Goal: Task Accomplishment & Management: Manage account settings

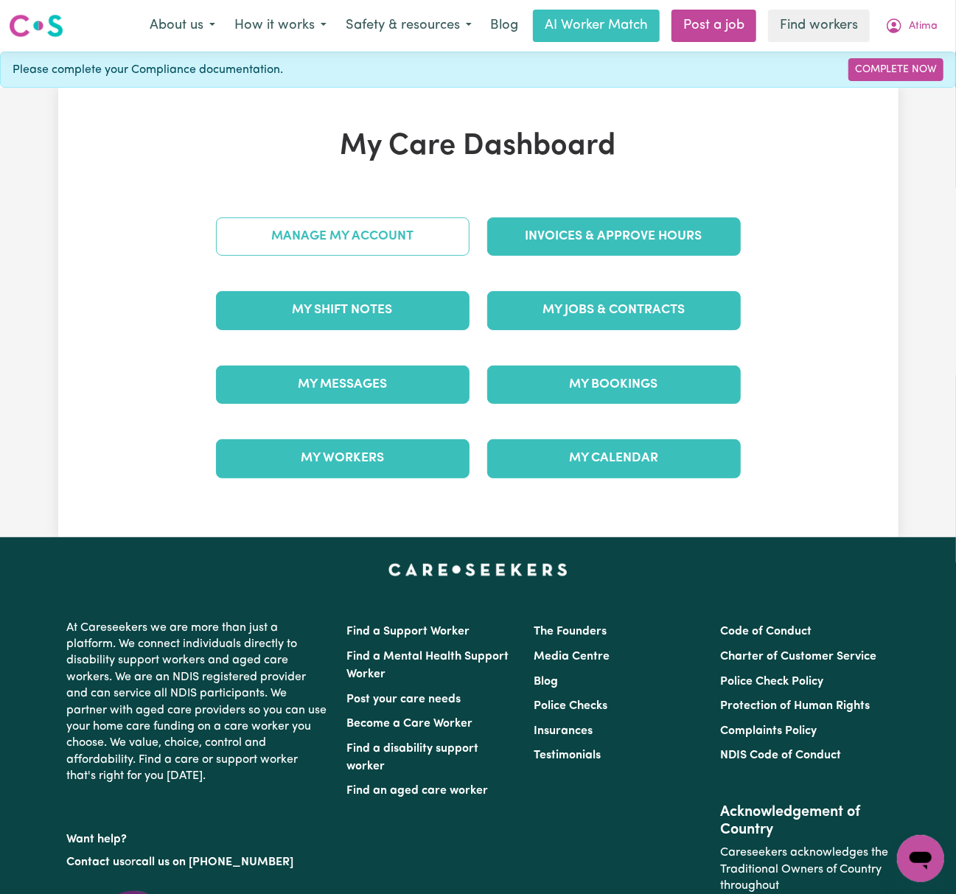
click at [435, 233] on link "Manage My Account" at bounding box center [343, 236] width 254 height 38
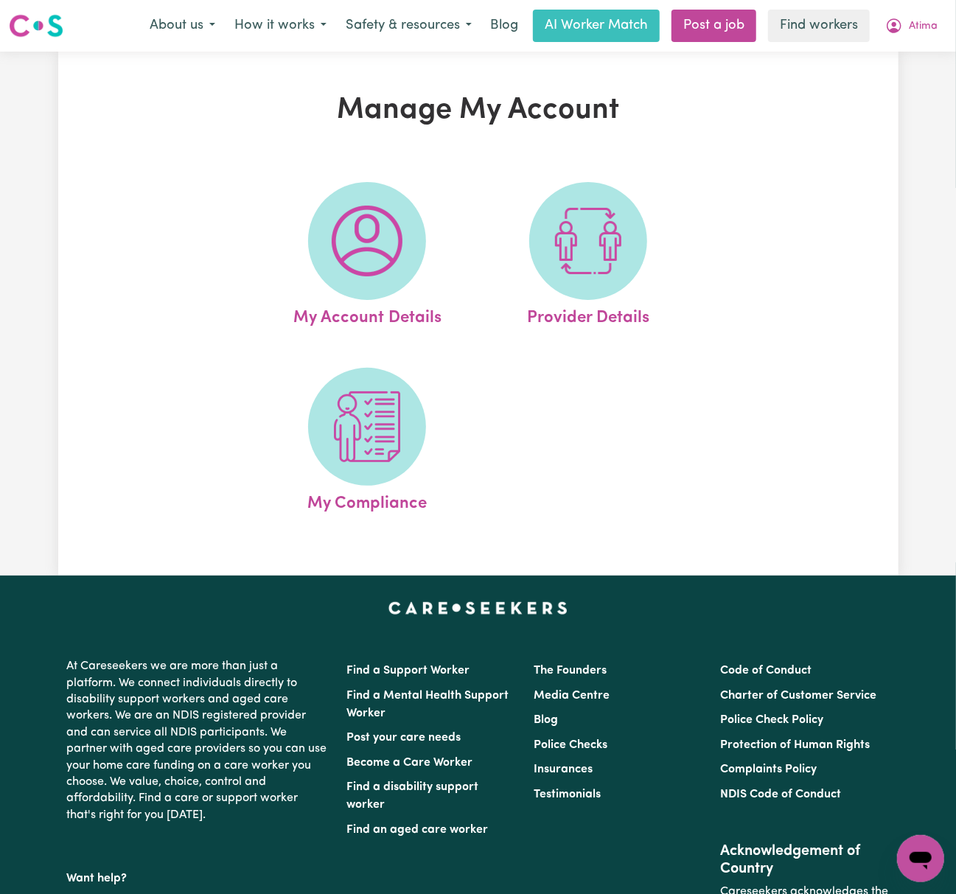
click at [335, 233] on img at bounding box center [367, 241] width 71 height 71
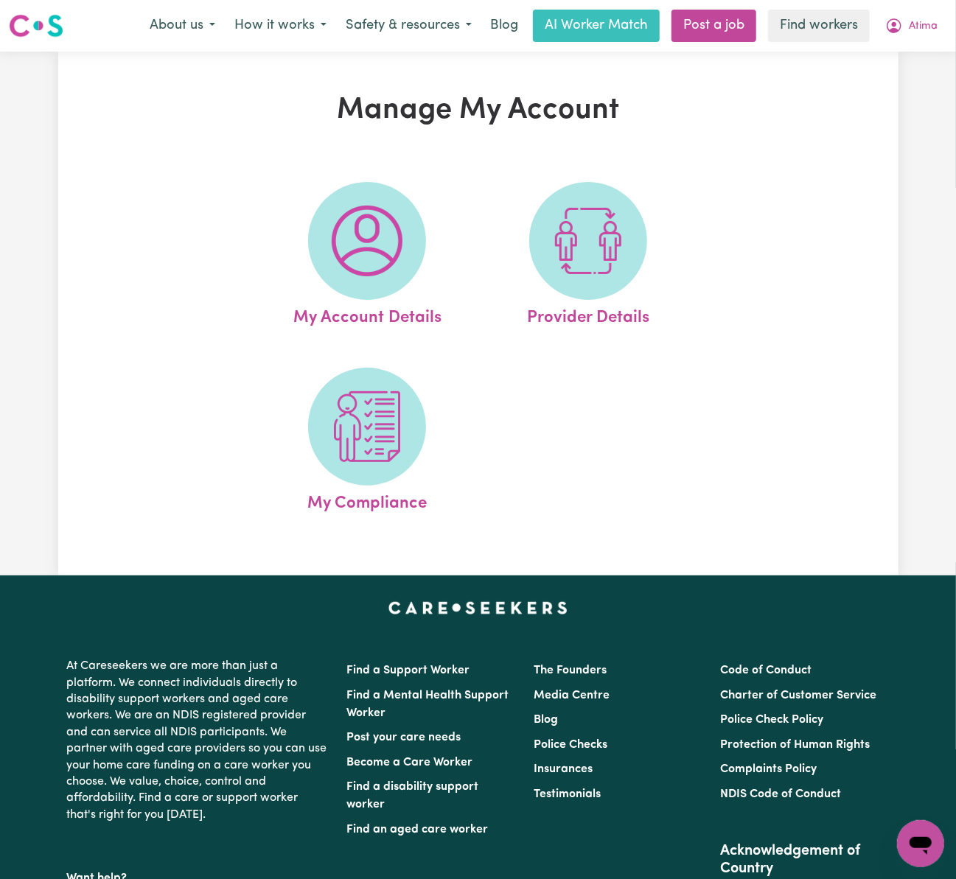
select select "other"
select select "call"
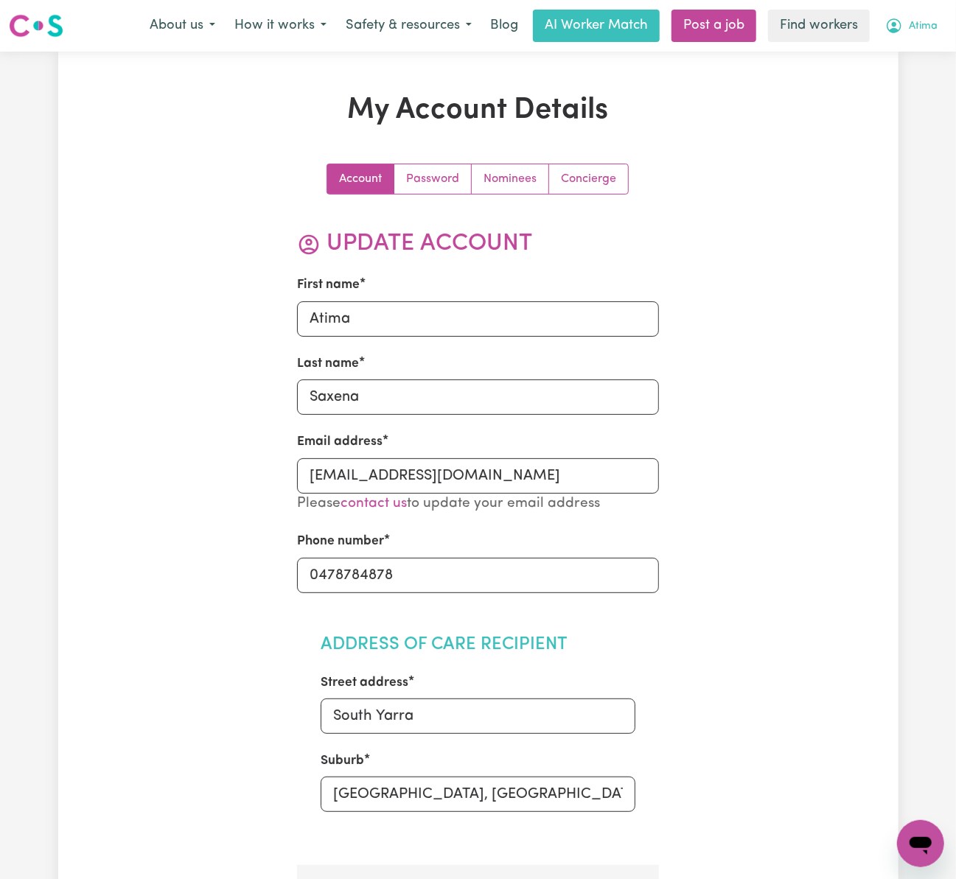
click at [889, 41] on button "Atima" at bounding box center [912, 25] width 72 height 31
click at [892, 27] on icon "My Account" at bounding box center [894, 26] width 18 height 18
click at [913, 59] on link "My Dashboard" at bounding box center [888, 57] width 116 height 28
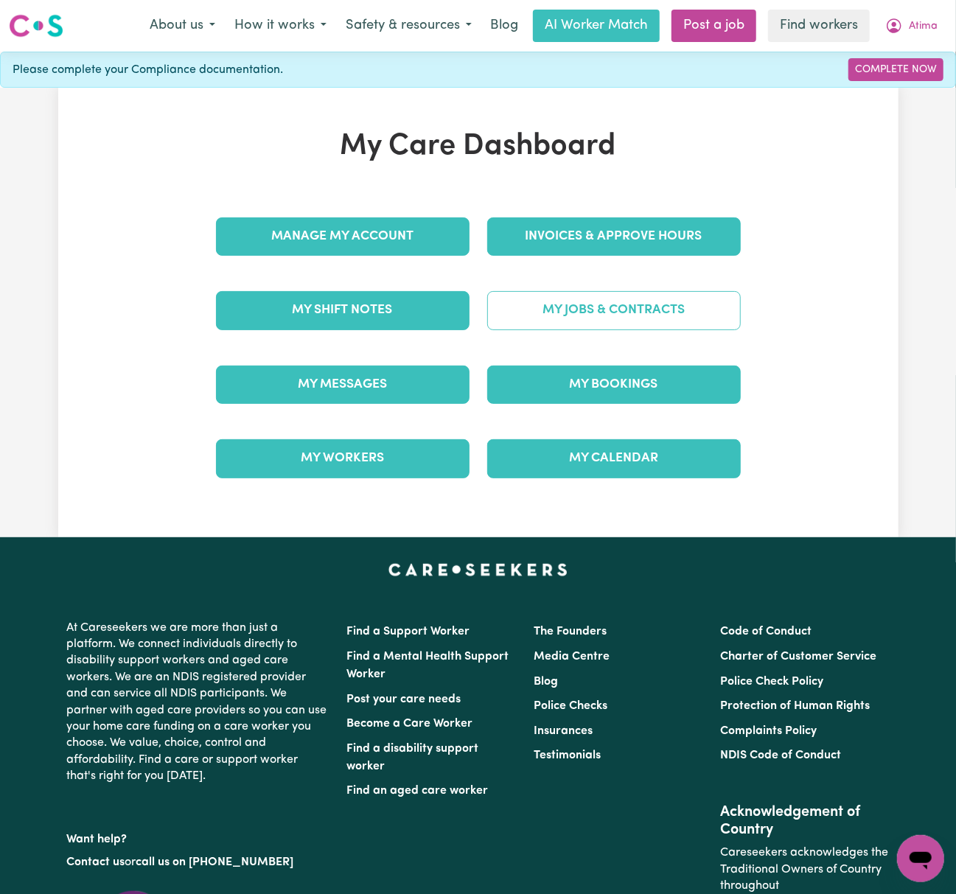
click at [650, 317] on link "My Jobs & Contracts" at bounding box center [614, 310] width 254 height 38
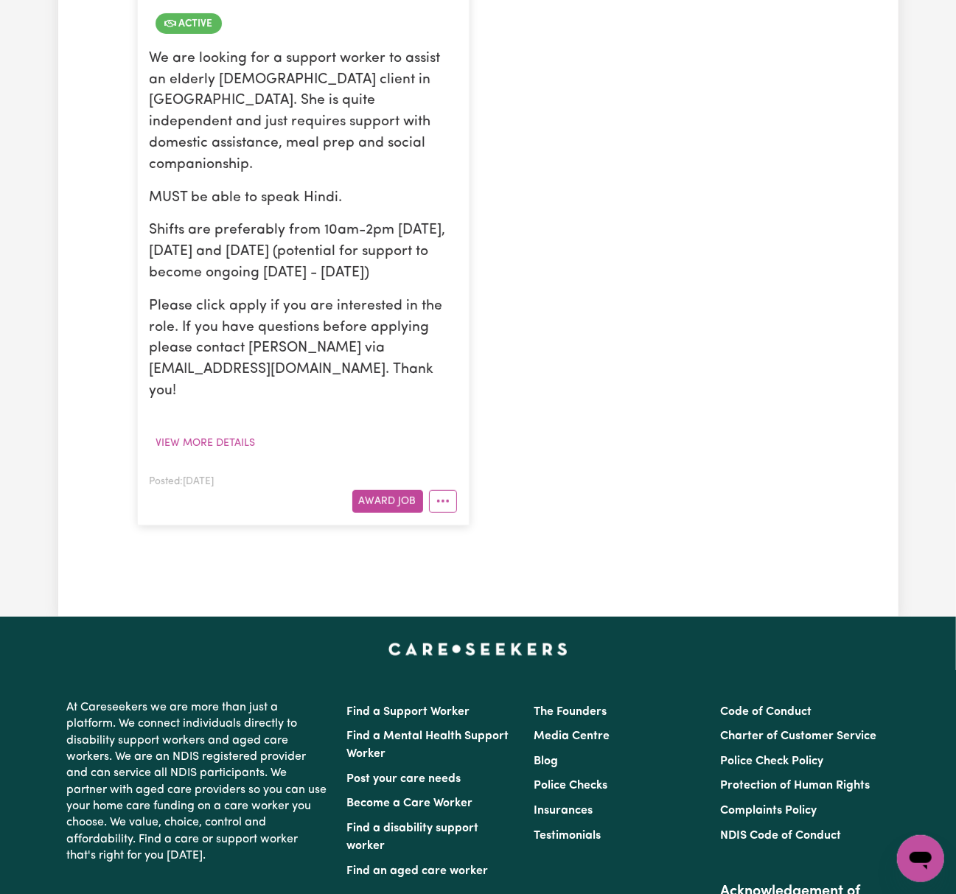
scroll to position [590, 0]
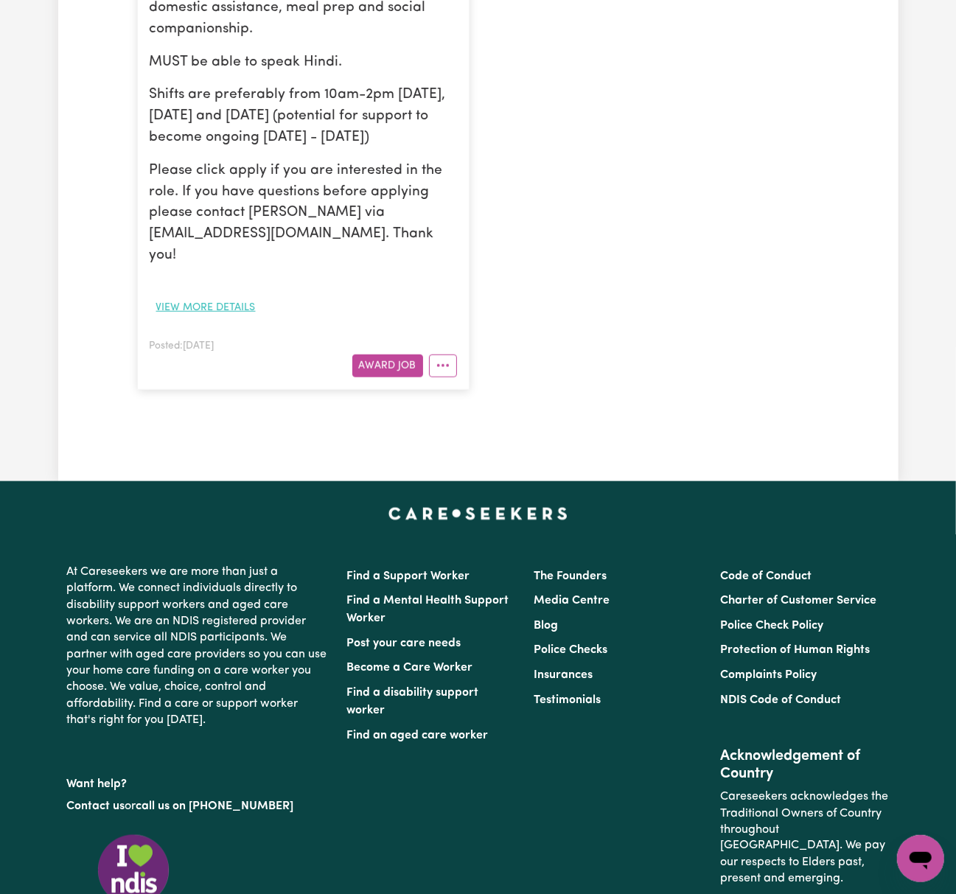
click at [237, 296] on button "View more details" at bounding box center [206, 307] width 113 height 23
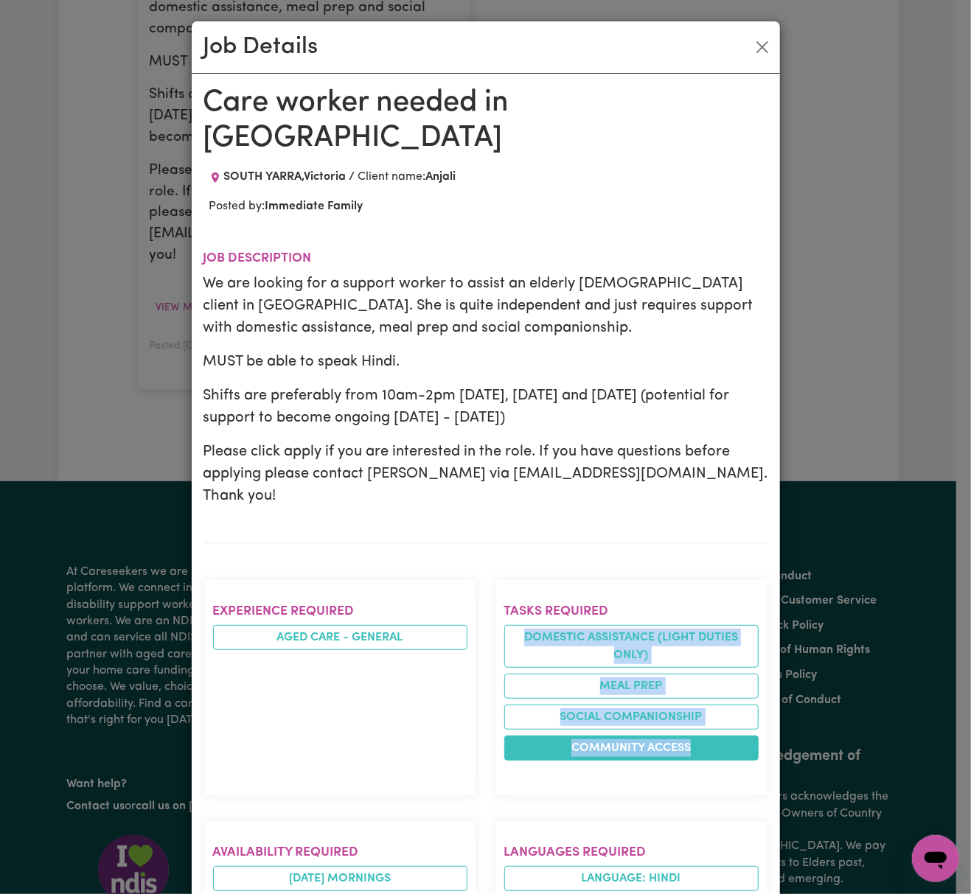
drag, startPoint x: 512, startPoint y: 569, endPoint x: 691, endPoint y: 694, distance: 218.8
click at [691, 694] on ul "Domestic assistance (light duties only) Meal prep Social companionship Communit…" at bounding box center [631, 693] width 254 height 136
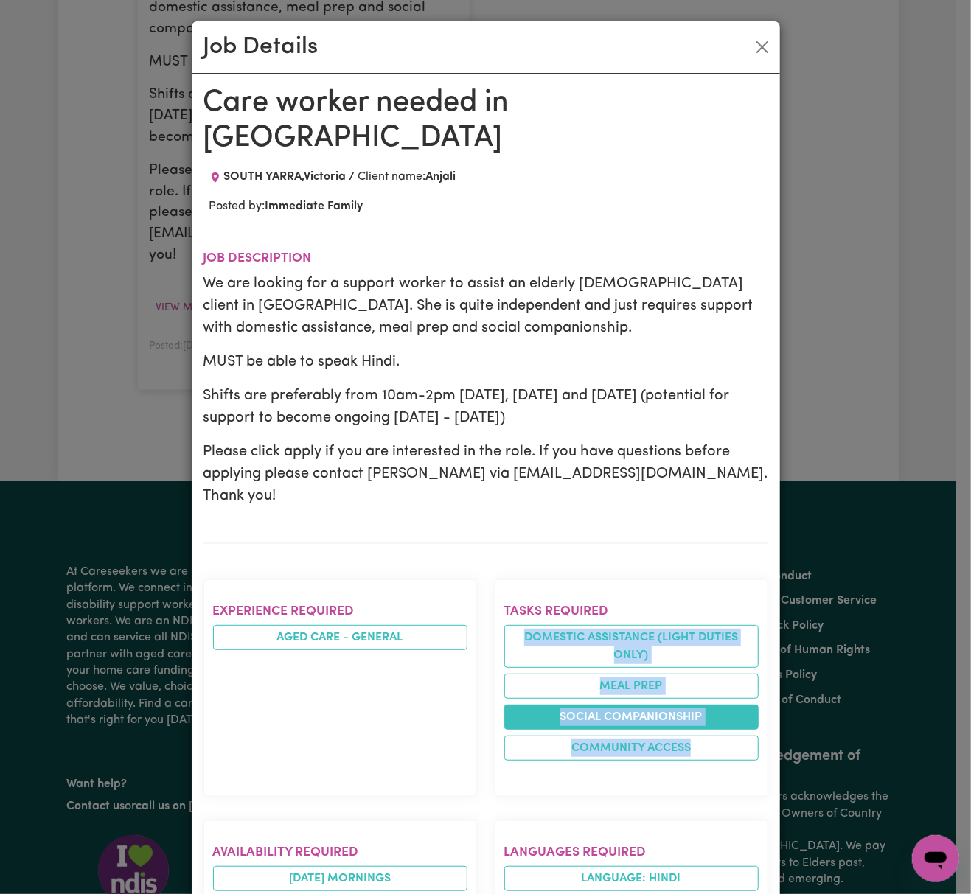
copy ul "Domestic assistance (light duties only) Meal prep Social companionship Communit…"
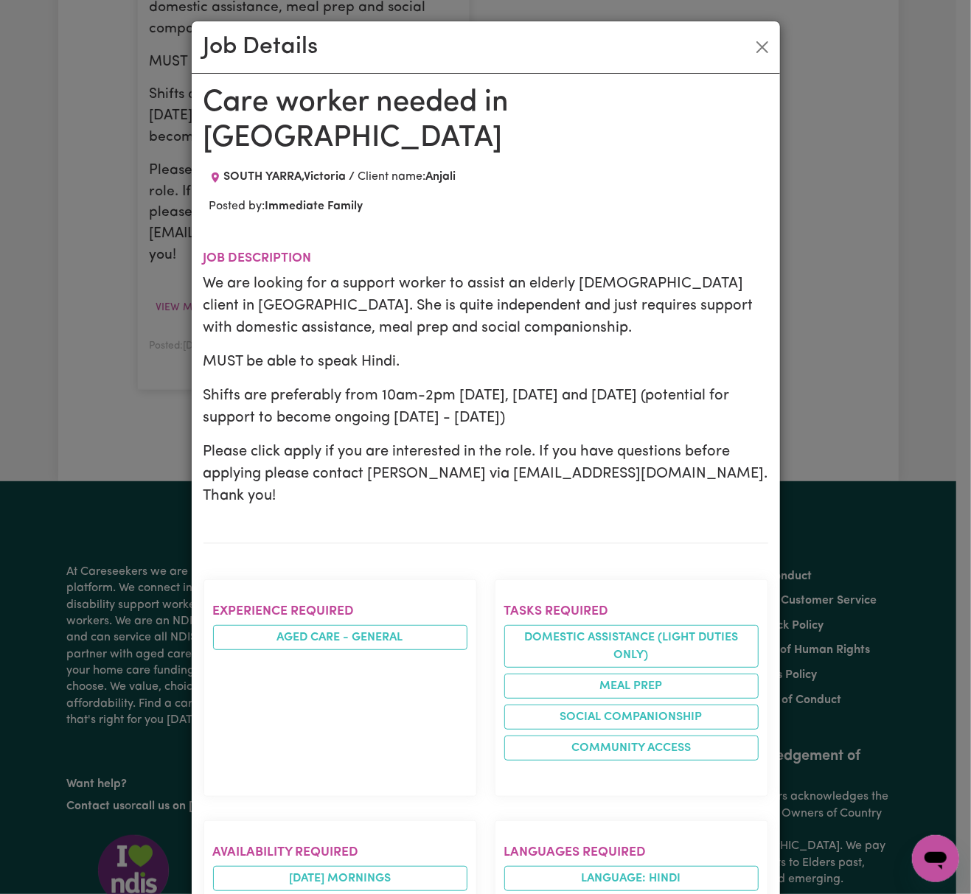
click at [842, 325] on div "Job Details Care worker needed in [GEOGRAPHIC_DATA] [GEOGRAPHIC_DATA] , [GEOGRA…" at bounding box center [485, 447] width 971 height 894
click at [758, 43] on button "Close" at bounding box center [762, 47] width 24 height 24
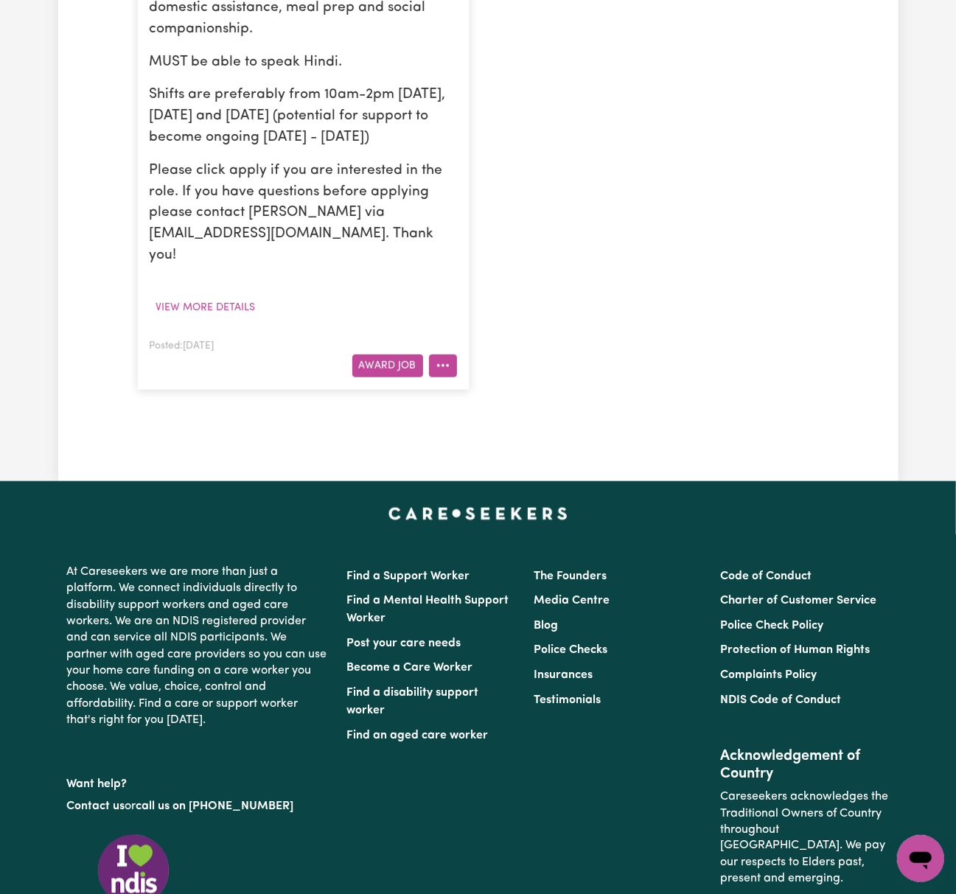
click at [433, 355] on button "More options" at bounding box center [443, 366] width 28 height 23
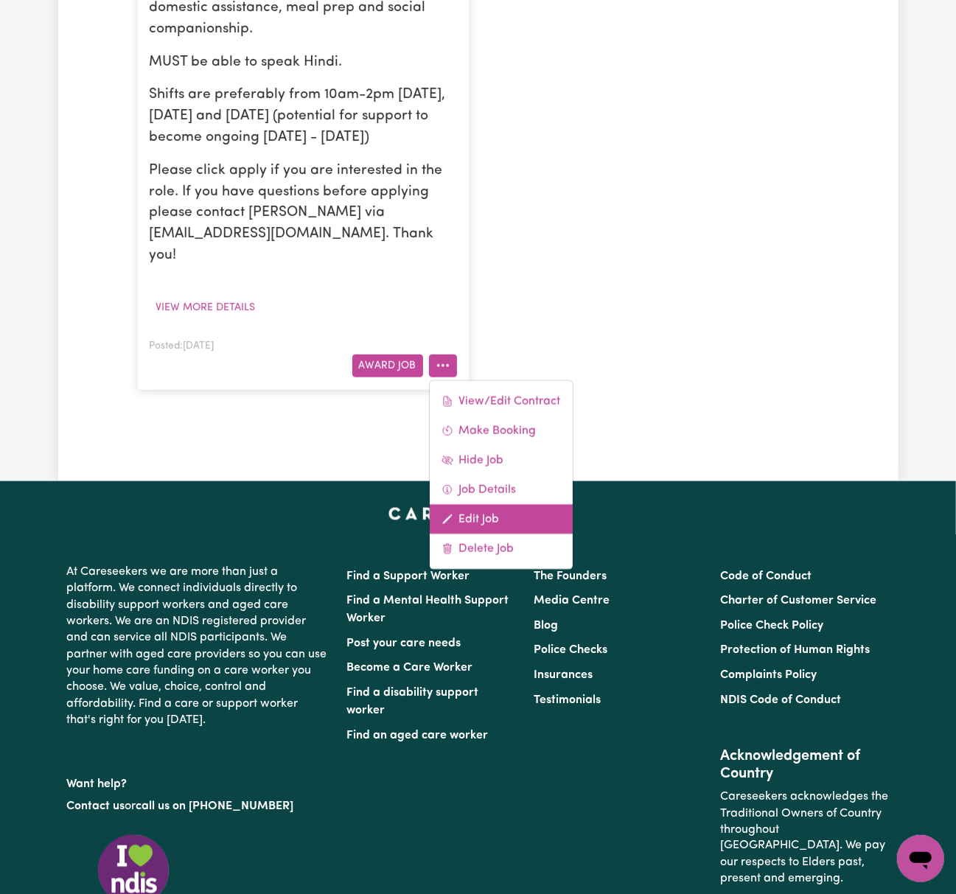
click at [523, 504] on link "Edit Job" at bounding box center [501, 518] width 143 height 29
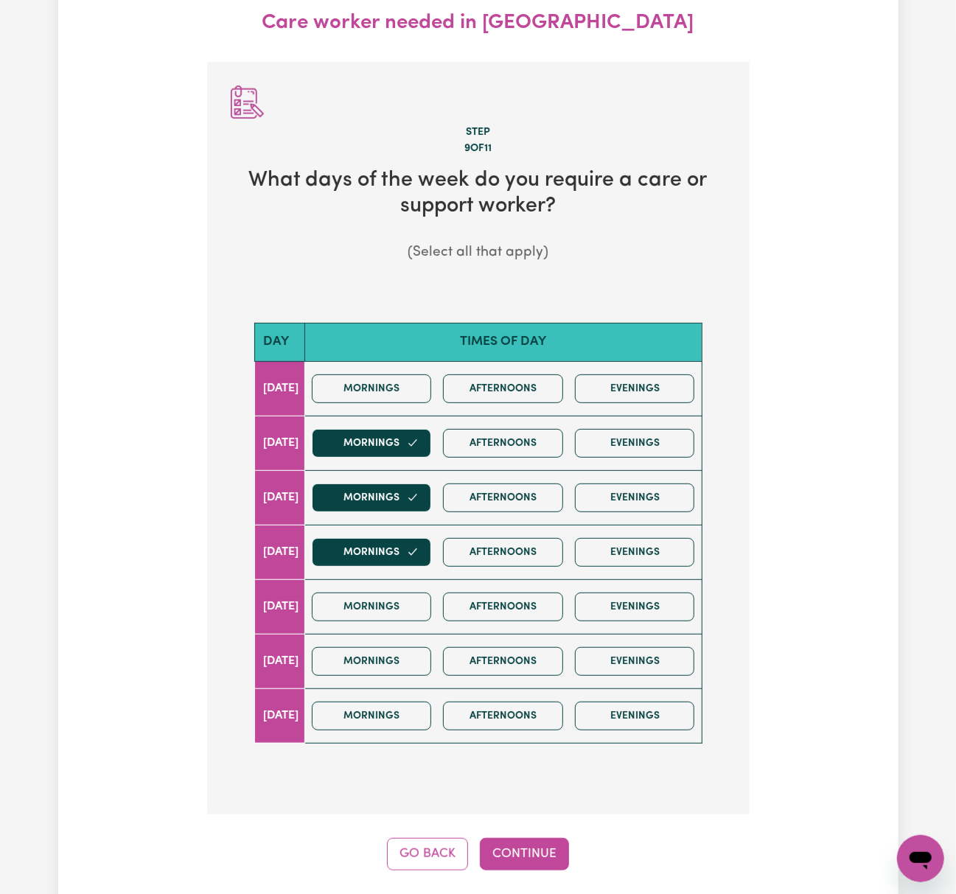
scroll to position [164, 0]
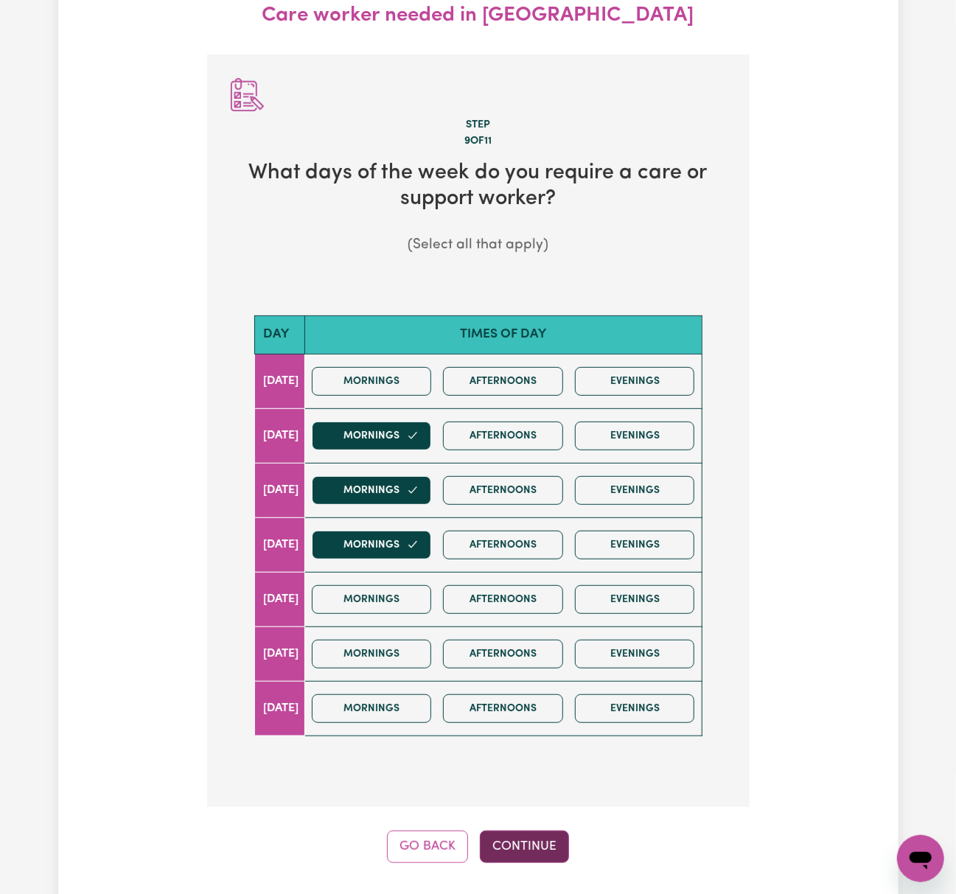
click at [509, 849] on button "Continue" at bounding box center [524, 847] width 89 height 32
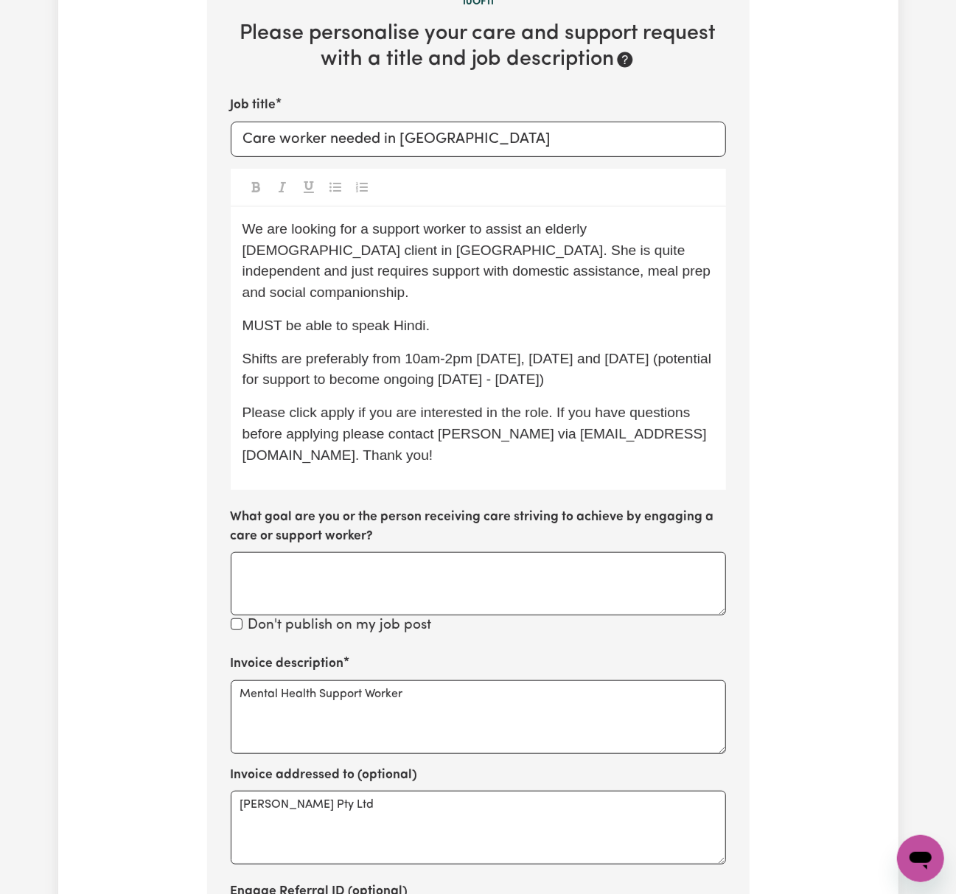
scroll to position [316, 0]
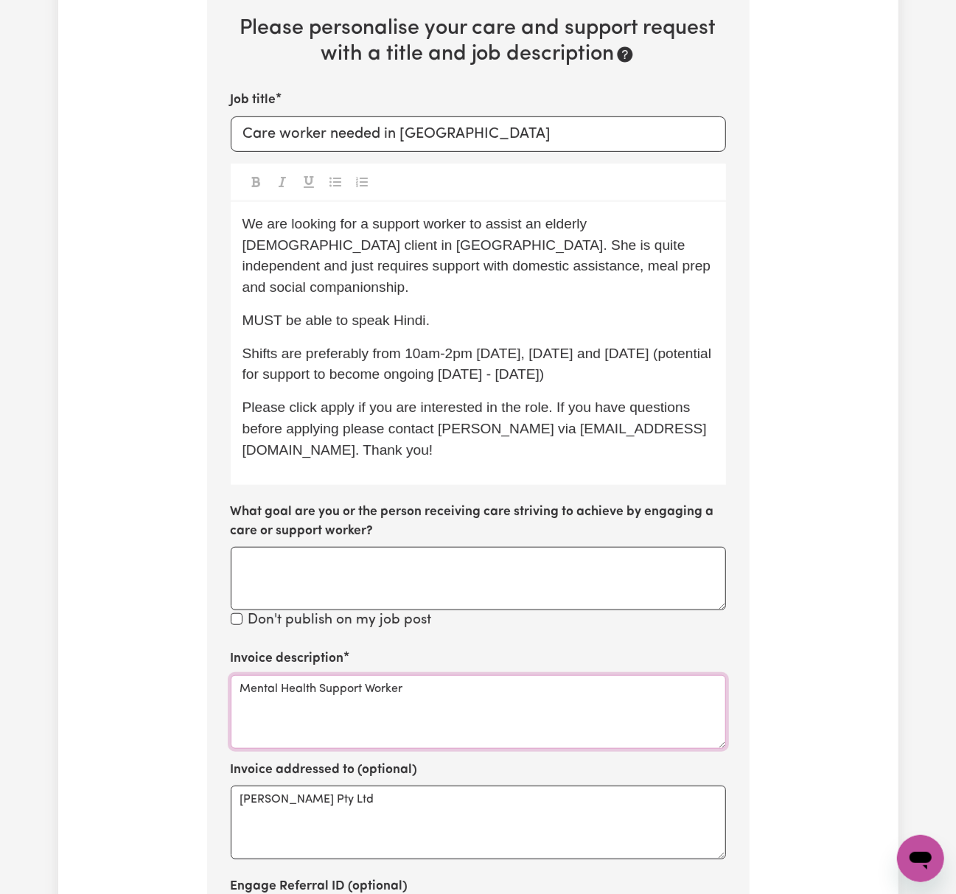
click at [492, 678] on textarea "Mental Health Support Worker" at bounding box center [478, 712] width 495 height 74
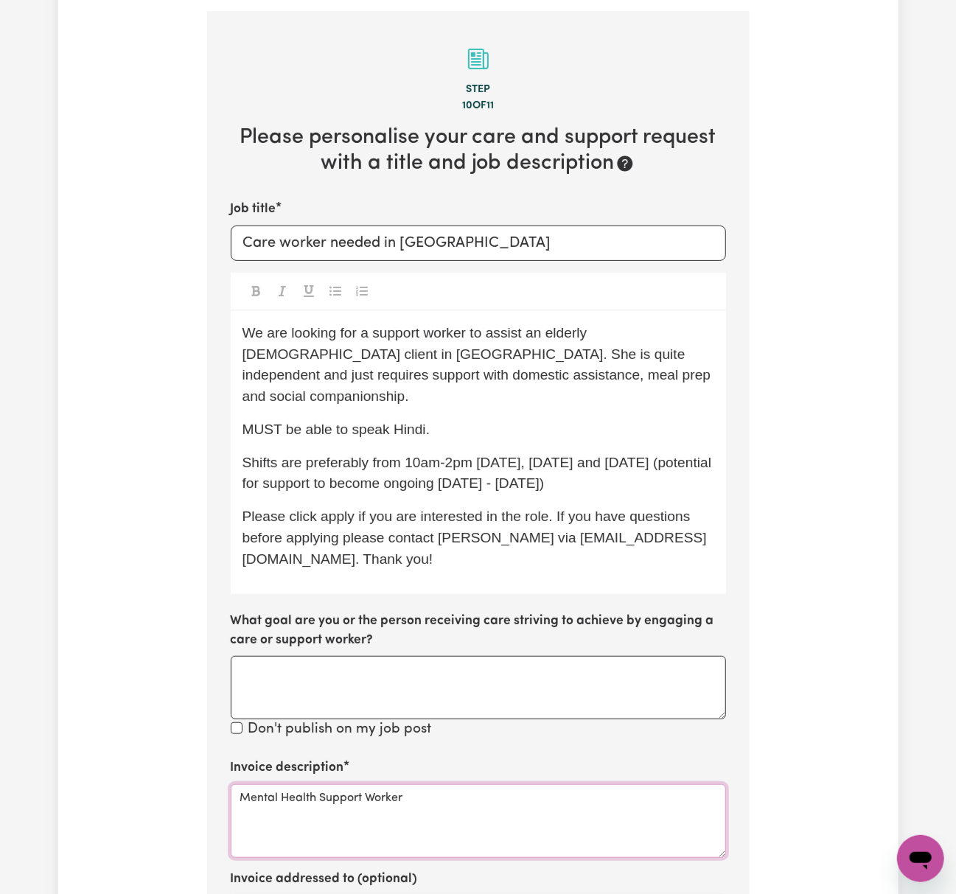
scroll to position [0, 0]
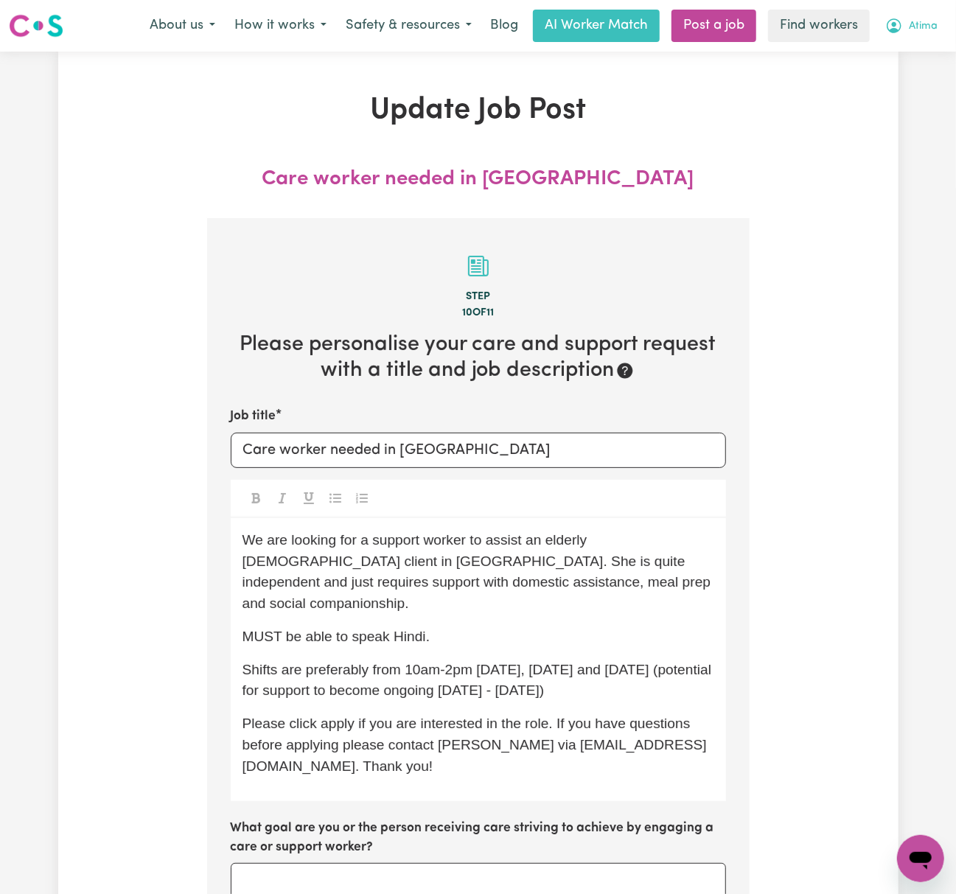
click at [927, 29] on span "Atima" at bounding box center [923, 26] width 29 height 16
click at [926, 80] on link "Logout" at bounding box center [888, 85] width 116 height 28
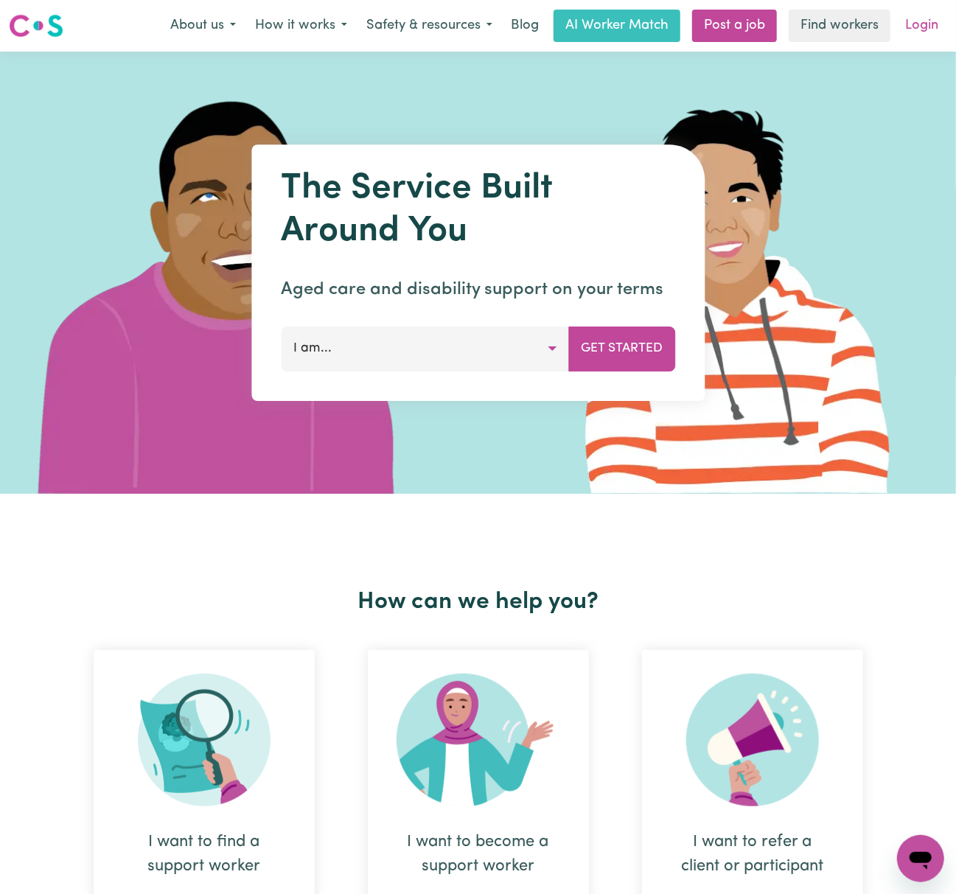
click at [923, 15] on link "Login" at bounding box center [921, 26] width 51 height 32
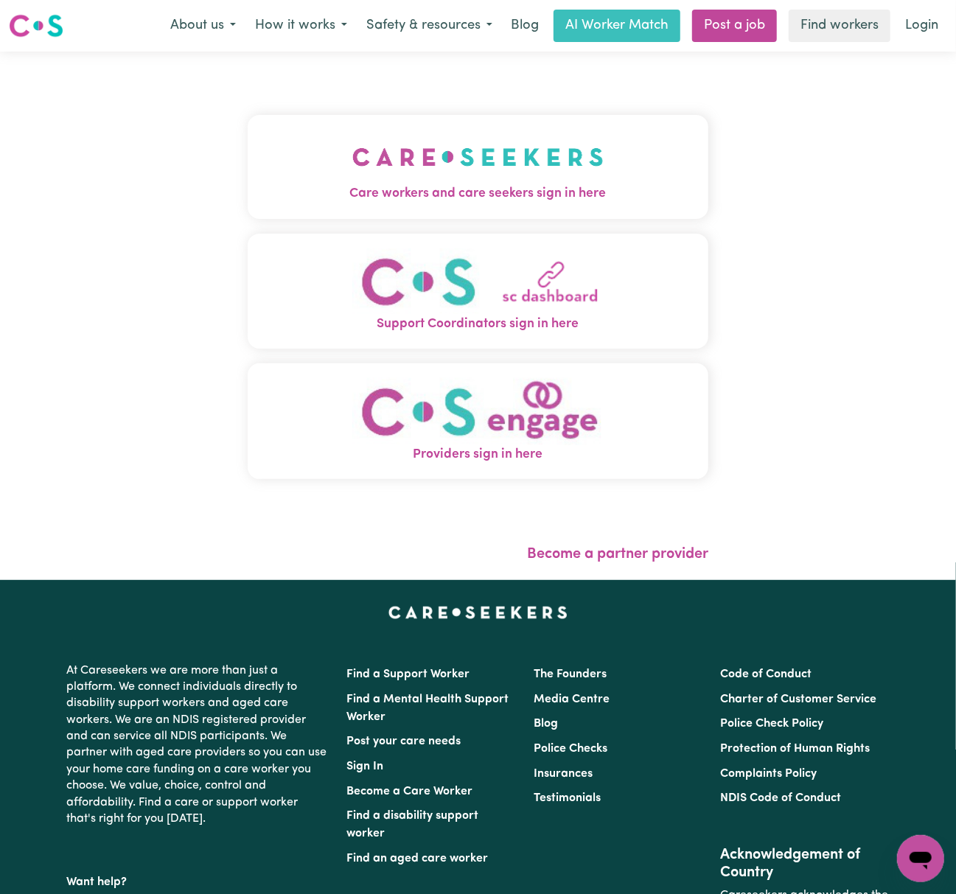
click at [446, 170] on img "Care workers and care seekers sign in here" at bounding box center [477, 157] width 251 height 55
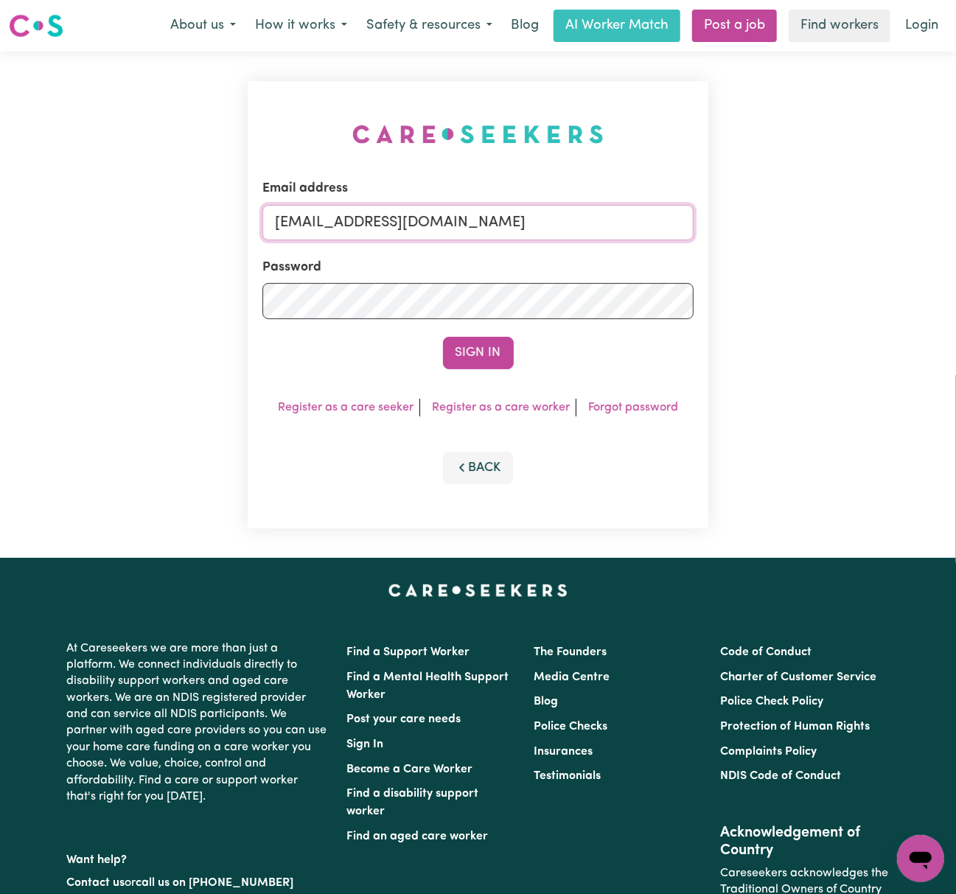
click at [316, 218] on input "[EMAIL_ADDRESS][DOMAIN_NAME]" at bounding box center [477, 222] width 431 height 35
drag, startPoint x: 352, startPoint y: 220, endPoint x: 944, endPoint y: 222, distance: 591.9
click at [944, 222] on div "Email address [EMAIL_ADDRESS][DOMAIN_NAME] Password Sign In Register as a care …" at bounding box center [478, 305] width 956 height 506
type input "superuser~Domestic assistance (light duties only) Meal prep Social companionshi…"
click at [344, 224] on input "Email address" at bounding box center [477, 222] width 431 height 35
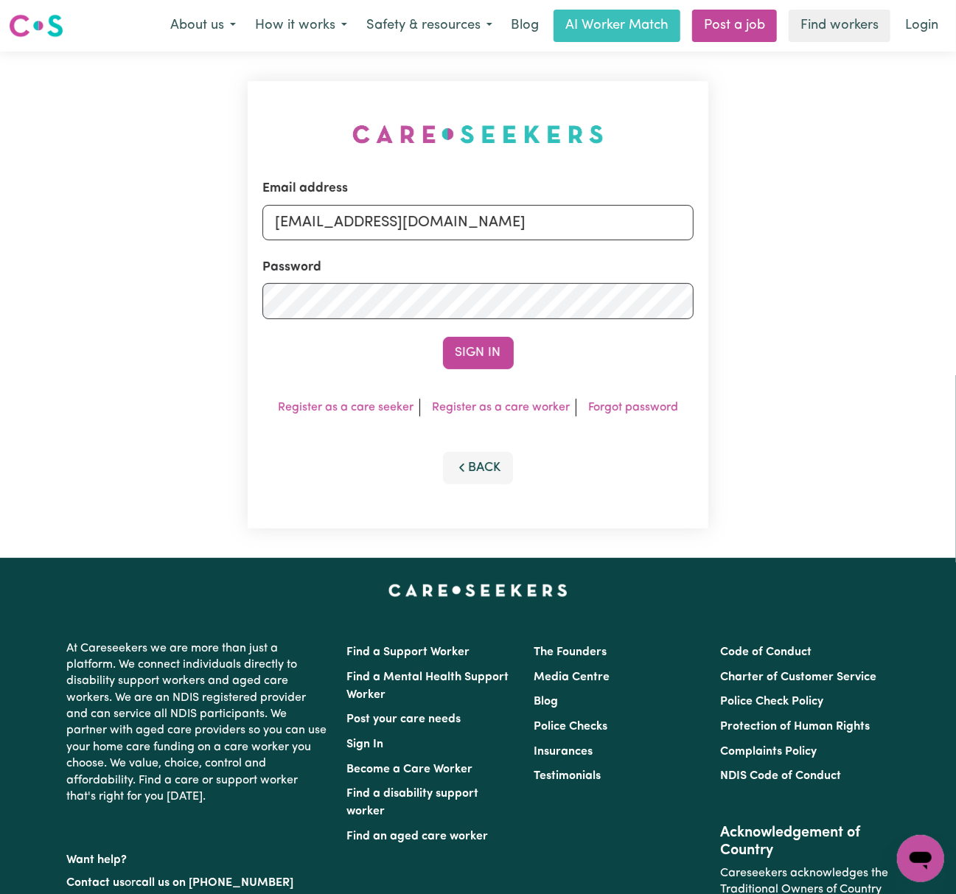
drag, startPoint x: 357, startPoint y: 212, endPoint x: 788, endPoint y: 214, distance: 431.2
click at [788, 214] on div "Email address [EMAIL_ADDRESS][DOMAIN_NAME] Password Sign In Register as a care …" at bounding box center [478, 305] width 956 height 506
type input "[EMAIL_ADDRESS][DOMAIN_NAME]"
click at [443, 337] on button "Sign In" at bounding box center [478, 353] width 71 height 32
